Goal: Task Accomplishment & Management: Manage account settings

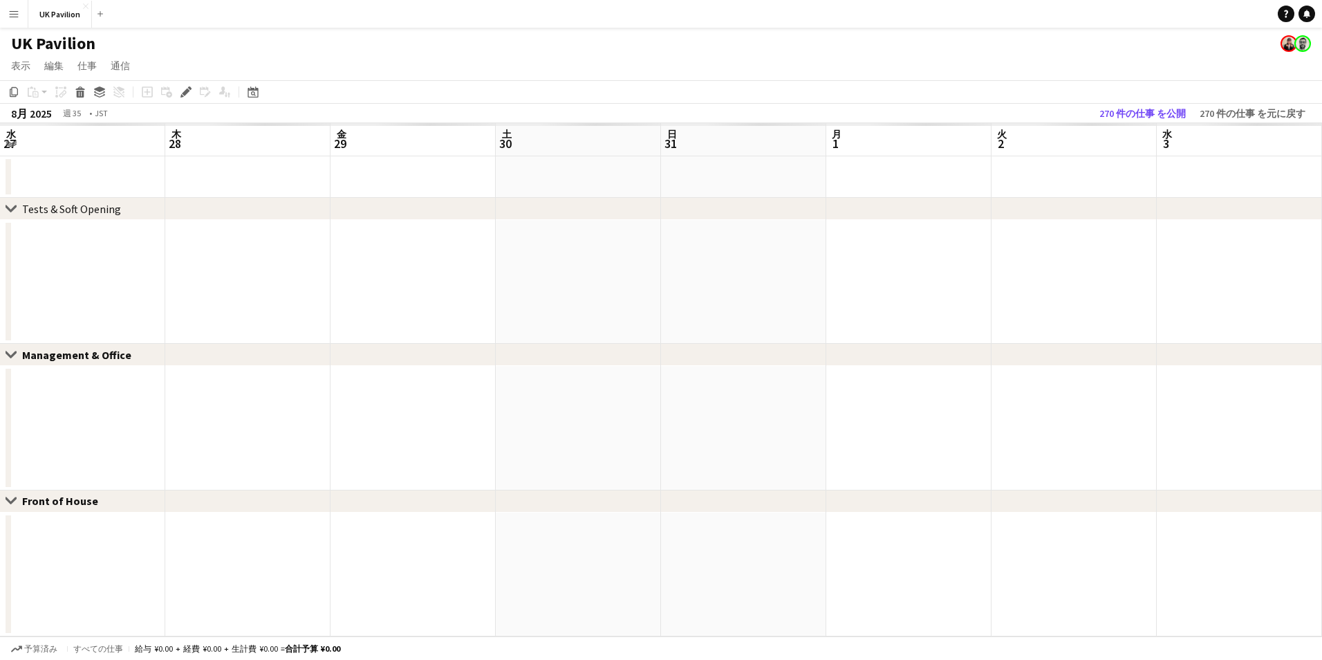
scroll to position [0, 476]
drag, startPoint x: 427, startPoint y: 134, endPoint x: 1322, endPoint y: 100, distance: 895.6
click at [1322, 100] on html "メニュー ボード ボード ボード すべての仕事 ステータス 労働者 労働者 私の人材 採用 通信 通信 支払い 支払い 承認 支払い レポート プラットフォー…" at bounding box center [661, 330] width 1322 height 660
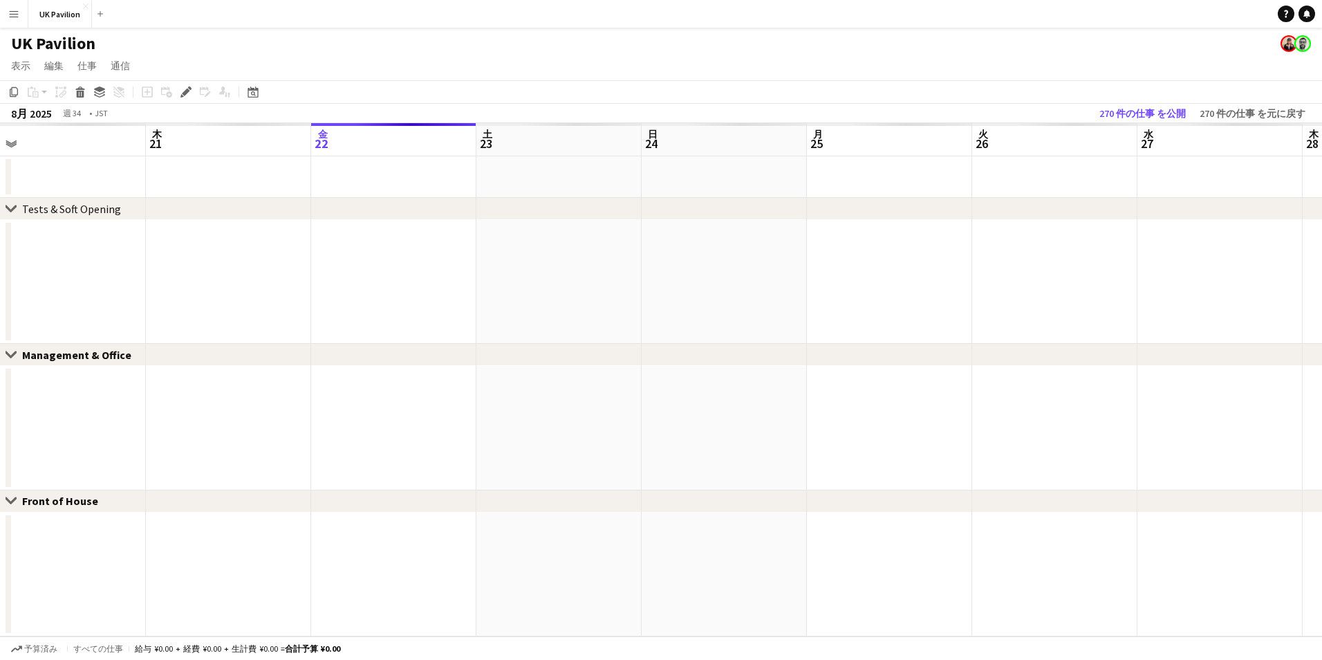
scroll to position [0, 335]
drag, startPoint x: 407, startPoint y: 143, endPoint x: 1269, endPoint y: 128, distance: 862.5
click at [1269, 128] on app-calendar-viewport "月 18 火 19 水 20 木 21 金 22 土 23 日 24 月 25 火 26 水 27 木 28 金 29 土 30" at bounding box center [661, 379] width 1322 height 513
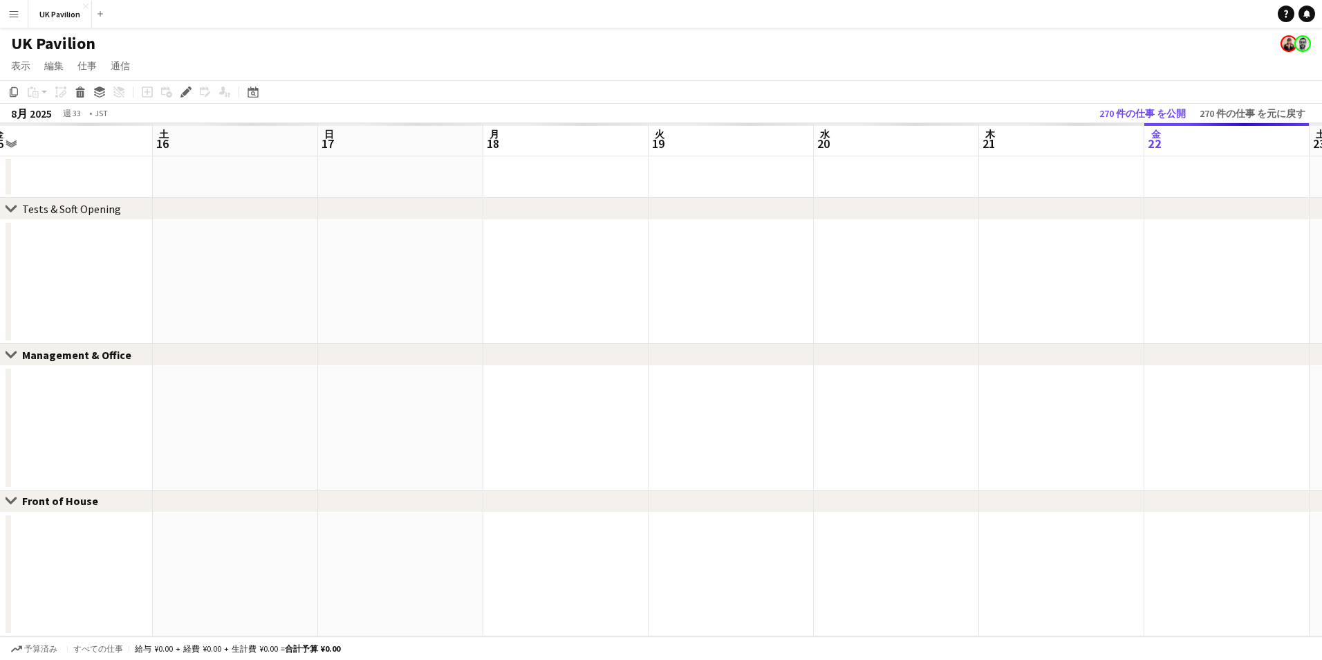
drag, startPoint x: 497, startPoint y: 142, endPoint x: 1276, endPoint y: 135, distance: 779.4
click at [1315, 136] on app-calendar-viewport "水 13 木 14 金 15 土 16 日 17 月 18 火 19 水 20 木 21 金 22 土 23 日 24 月 25" at bounding box center [661, 379] width 1322 height 513
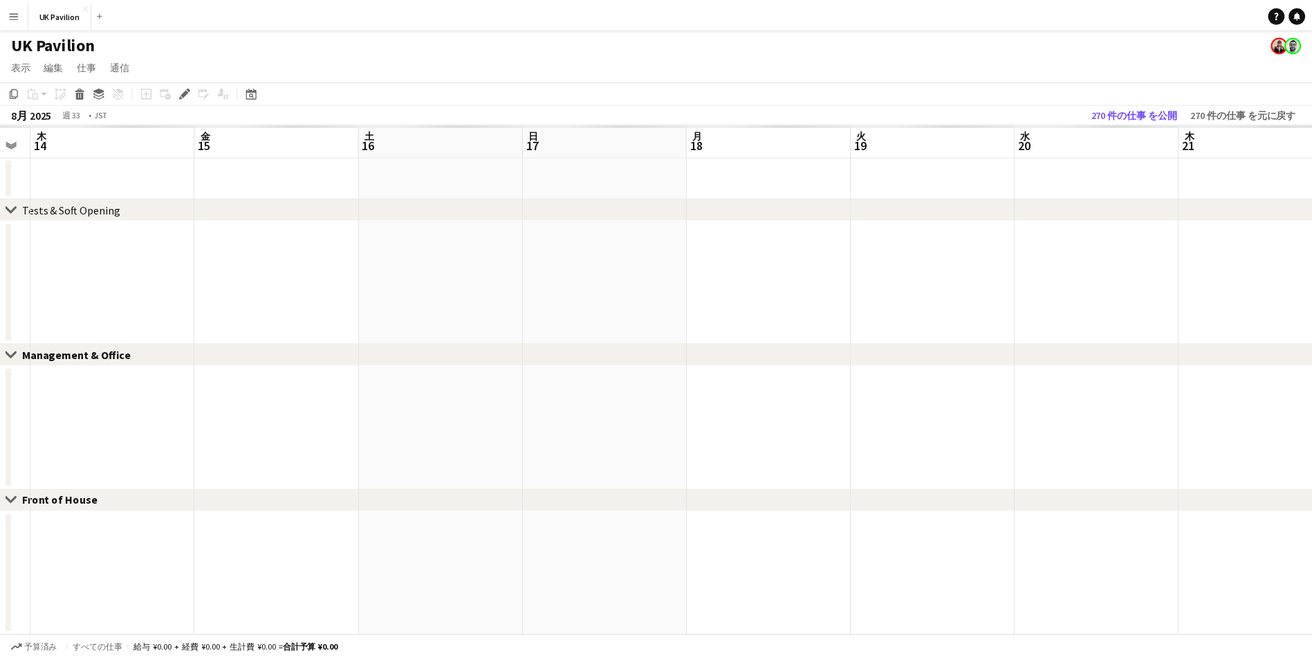
scroll to position [0, 280]
drag, startPoint x: 321, startPoint y: 141, endPoint x: 506, endPoint y: 138, distance: 184.7
click at [506, 138] on app-calendar-viewport "火 12 水 13 木 14 金 15 土 16 日 17 月 18 火 19 水 20 木 21 金 22 土 23 日 24" at bounding box center [661, 379] width 1322 height 513
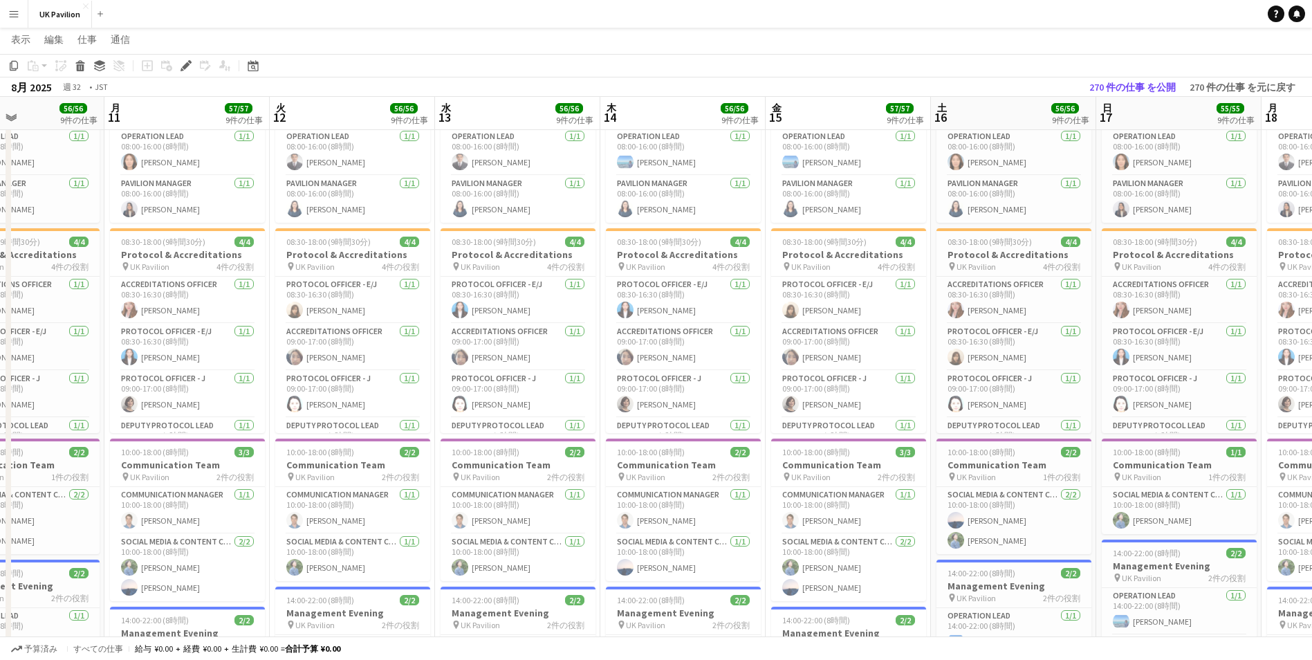
scroll to position [0, 326]
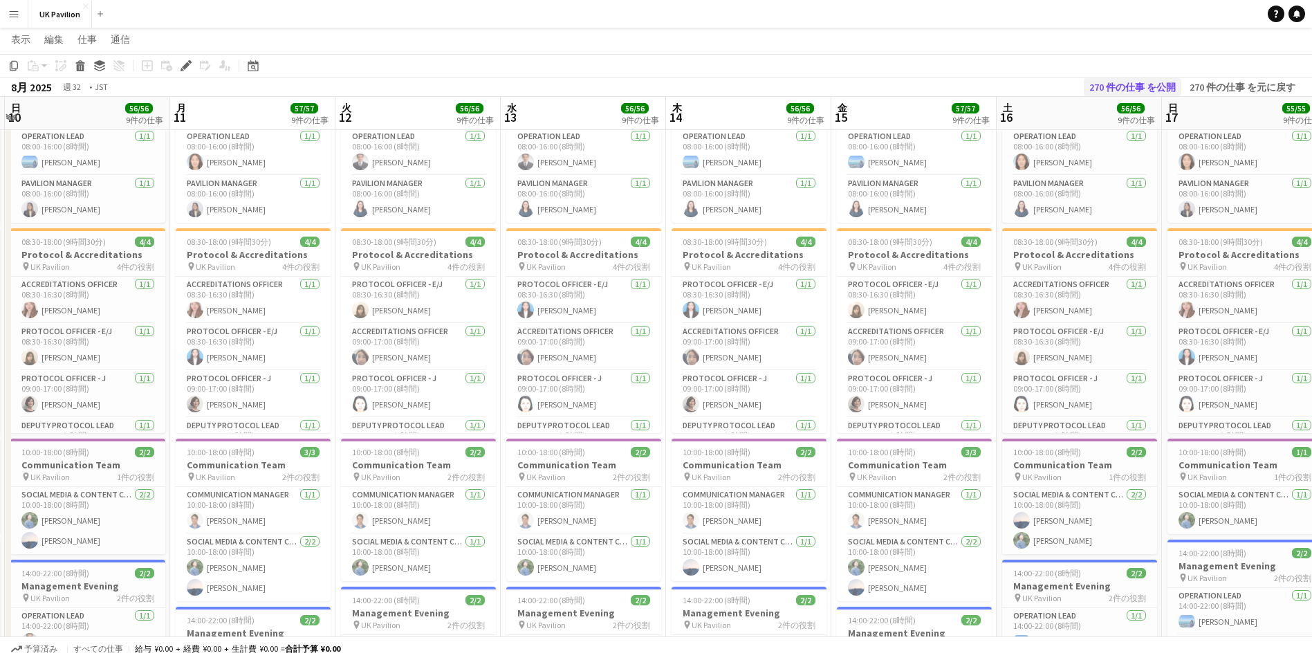
drag, startPoint x: 469, startPoint y: 101, endPoint x: 1115, endPoint y: 95, distance: 646.6
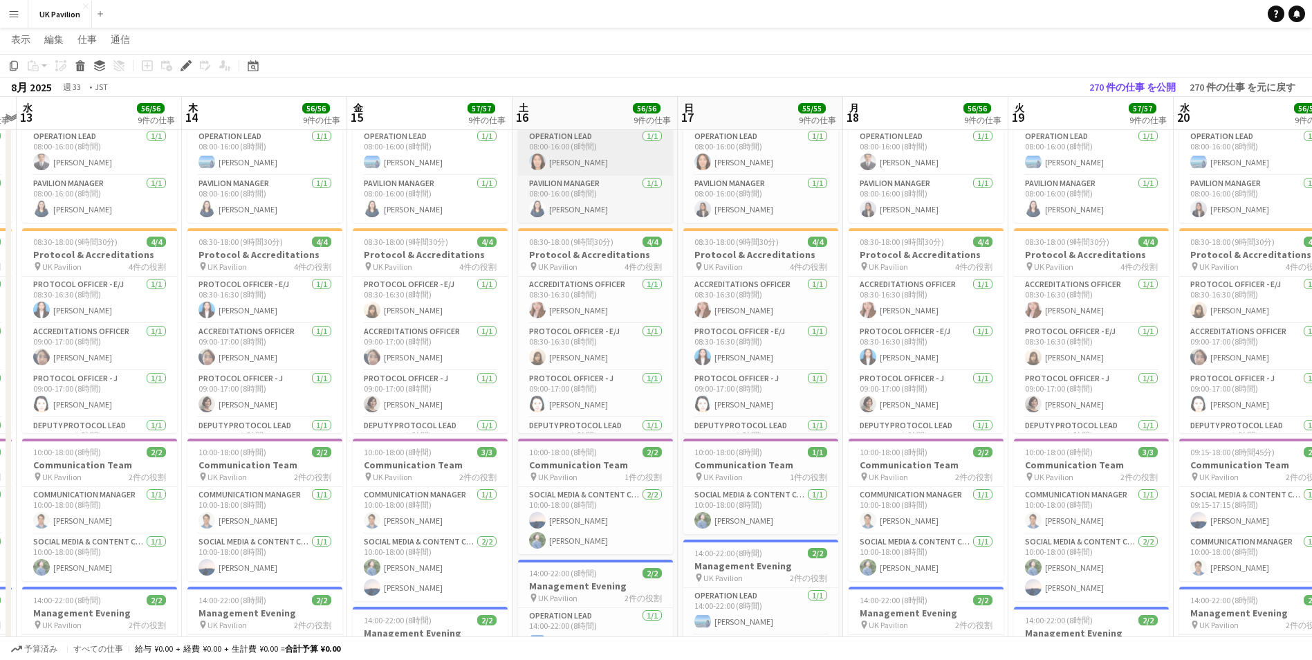
drag, startPoint x: 987, startPoint y: 113, endPoint x: 555, endPoint y: 133, distance: 432.7
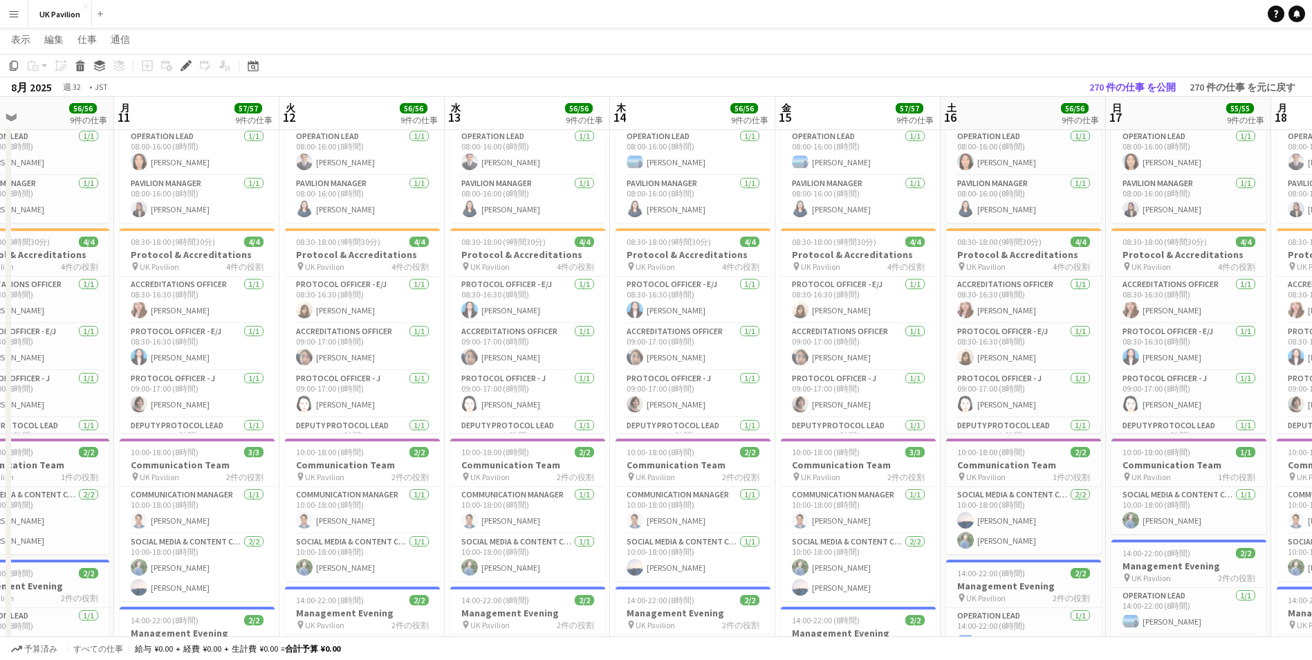
scroll to position [0, 376]
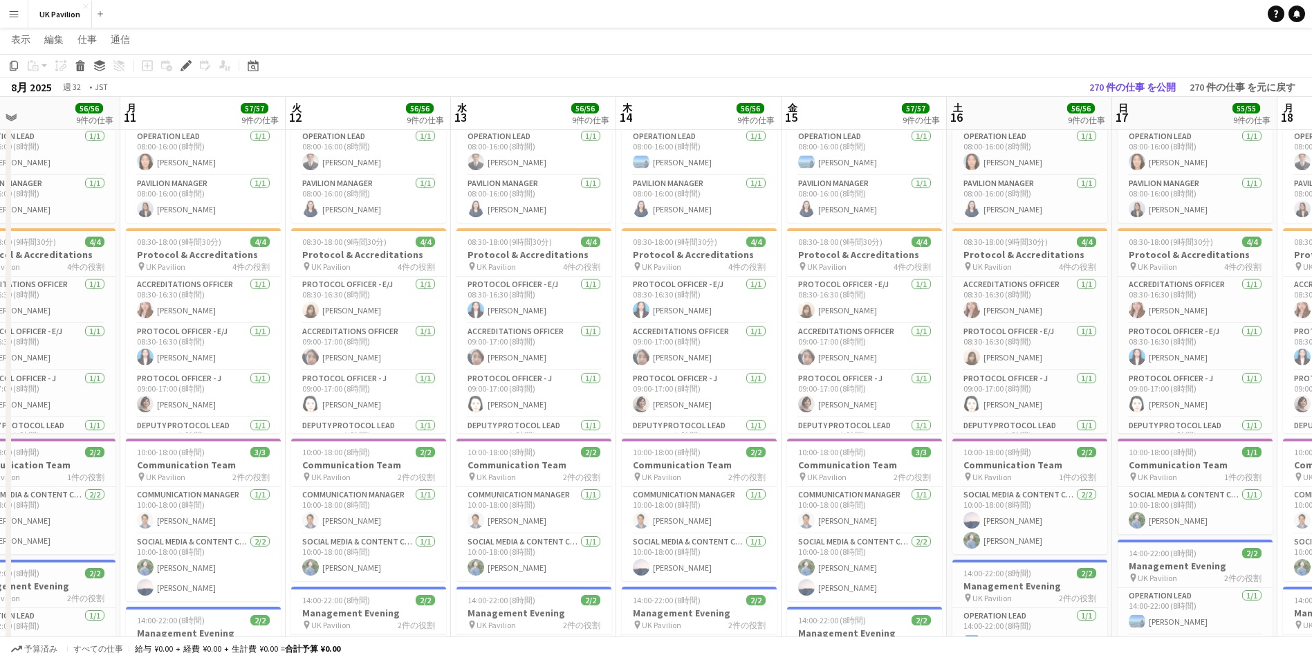
drag, startPoint x: 293, startPoint y: 114, endPoint x: 730, endPoint y: 122, distance: 436.4
